Goal: Information Seeking & Learning: Learn about a topic

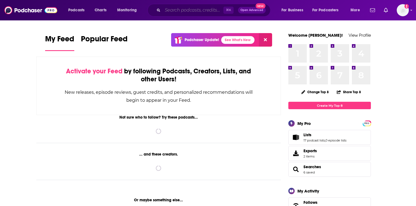
click at [169, 11] on input "Search podcasts, credits, & more..." at bounding box center [193, 10] width 61 height 9
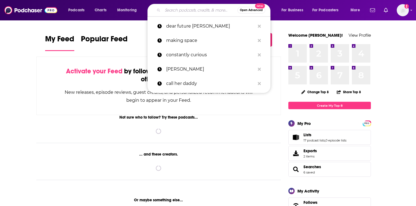
paste input "[PERSON_NAME]"
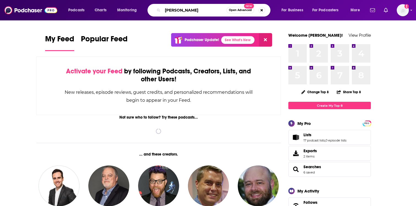
type input "[PERSON_NAME]"
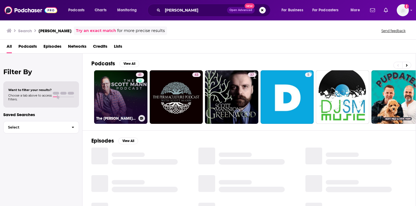
click at [130, 96] on link "41 The [PERSON_NAME] Podcast" at bounding box center [120, 96] width 53 height 53
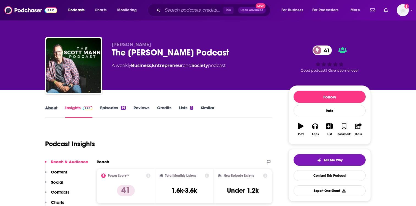
click at [59, 108] on div "About" at bounding box center [55, 111] width 20 height 13
click at [53, 113] on link "About" at bounding box center [51, 111] width 12 height 13
